Goal: Book appointment/travel/reservation

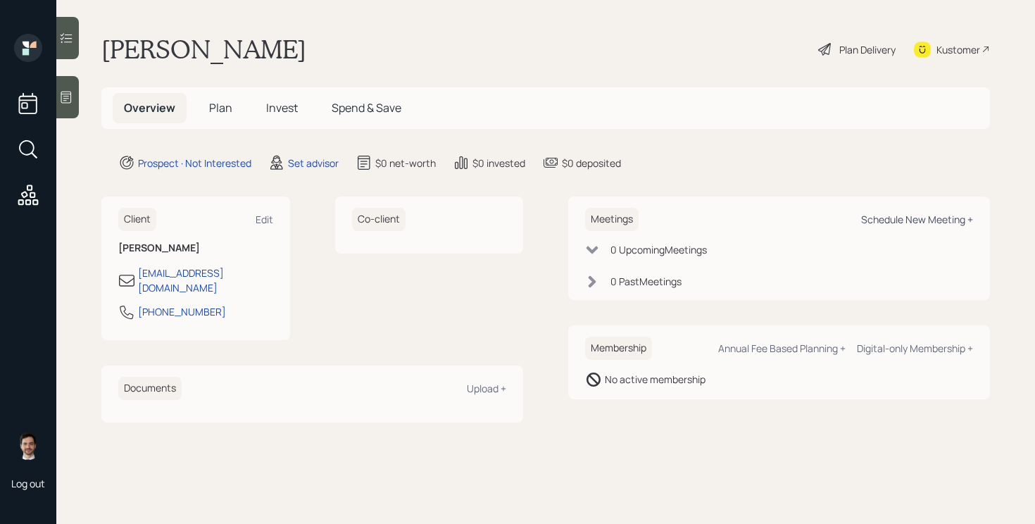
click at [927, 225] on div "Schedule New Meeting +" at bounding box center [917, 219] width 112 height 13
select select "round-[PERSON_NAME]"
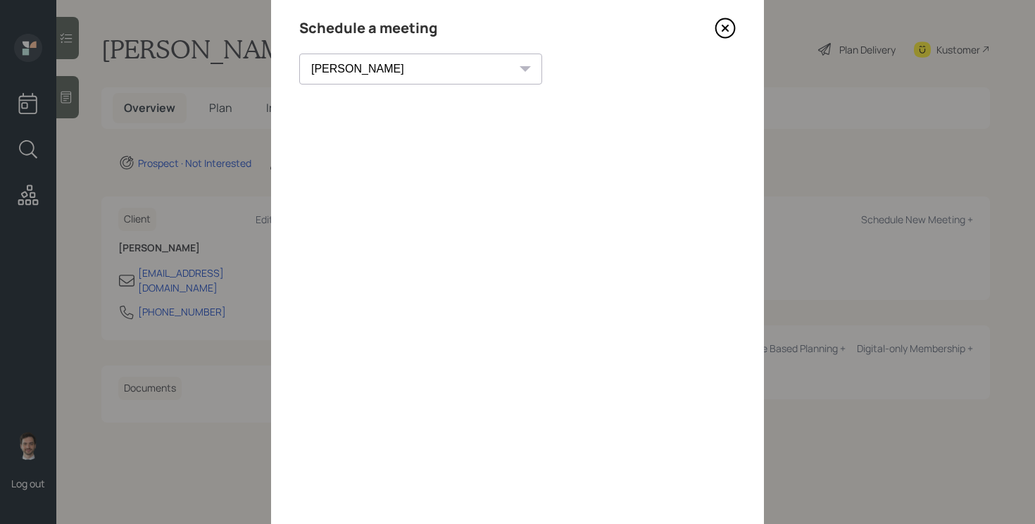
scroll to position [13, 0]
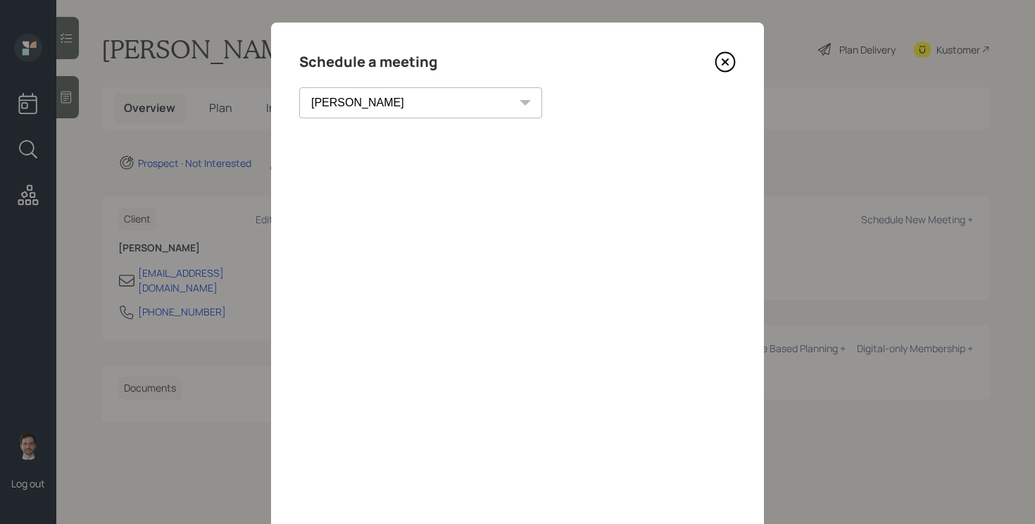
click at [725, 68] on icon at bounding box center [725, 61] width 21 height 21
